Goal: Connect with others: Connect with others

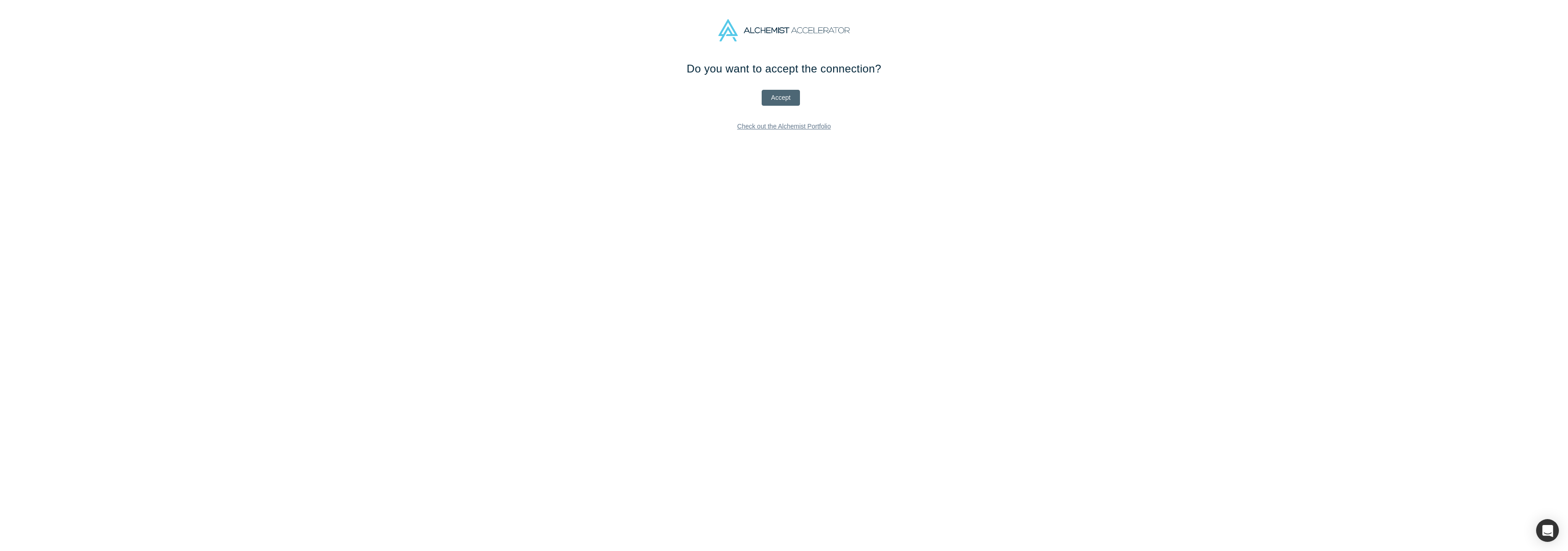
click at [792, 94] on button "Accept" at bounding box center [781, 98] width 39 height 16
click at [801, 132] on link "Check out the Alchemist Portfolio" at bounding box center [784, 130] width 107 height 16
click at [796, 100] on button "Accept" at bounding box center [781, 98] width 39 height 16
click at [796, 100] on link "Check out the Alchemist Portfolio" at bounding box center [784, 98] width 107 height 16
